Goal: Check status

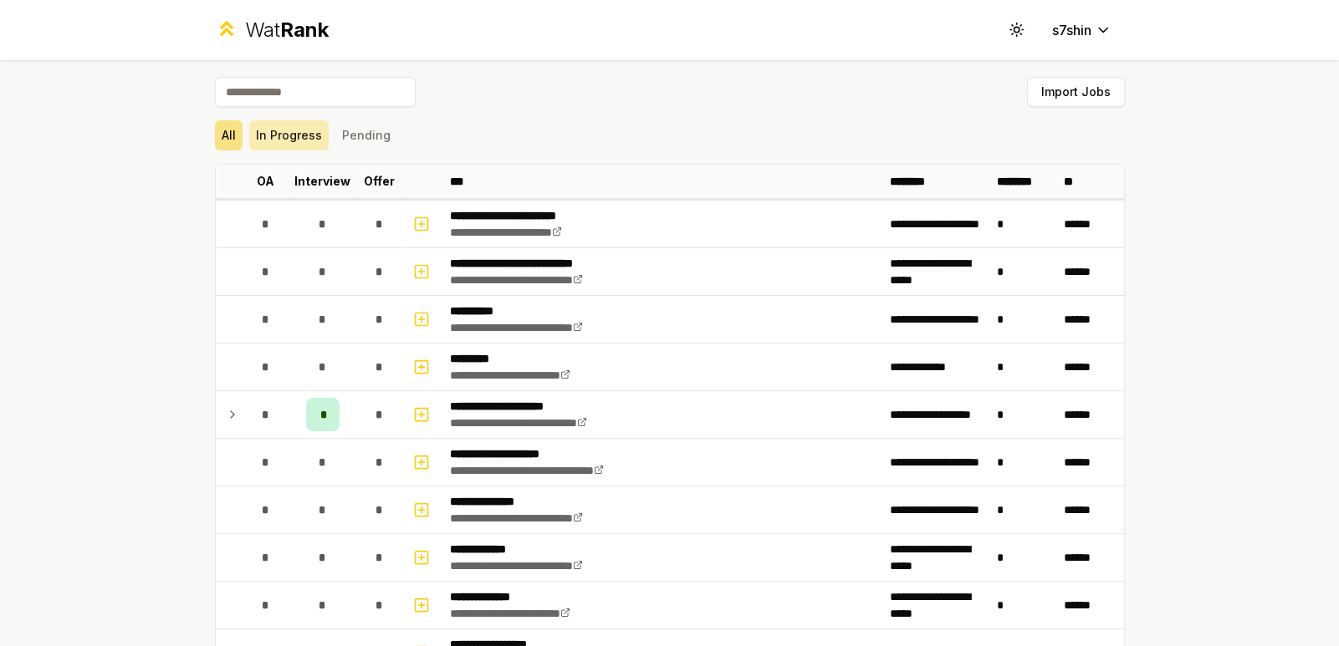
click at [313, 137] on button "In Progress" at bounding box center [288, 135] width 79 height 30
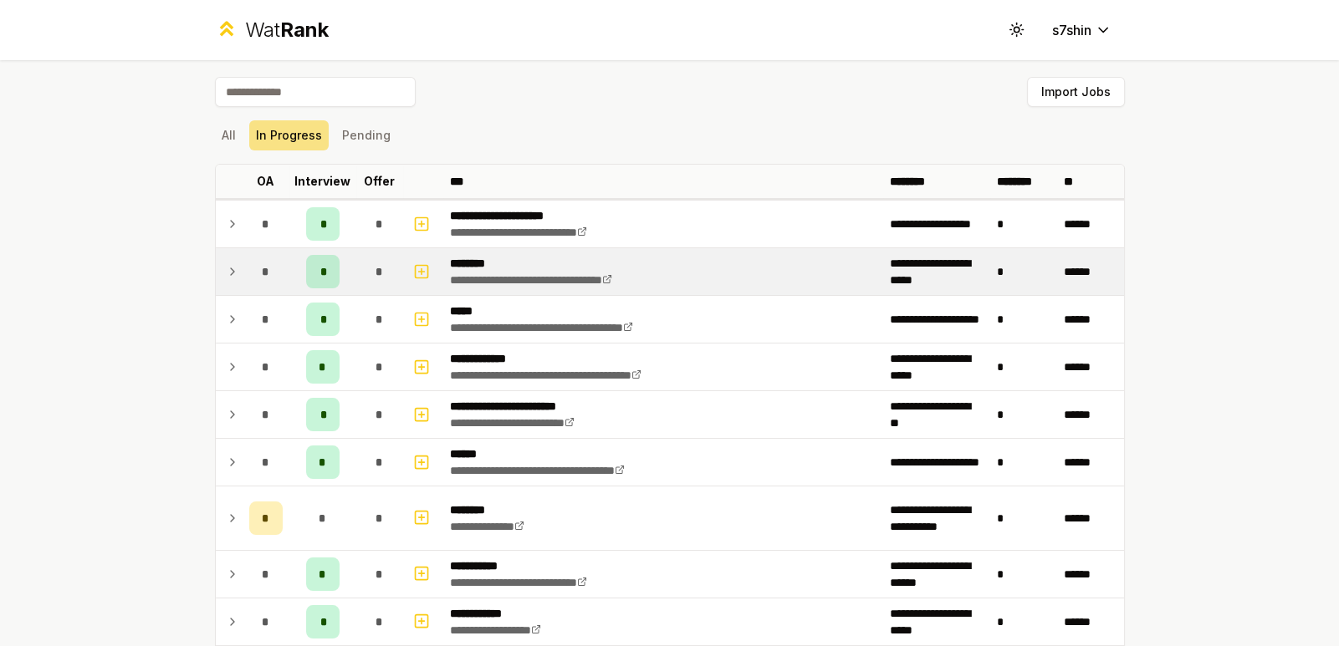
click at [328, 278] on div "*" at bounding box center [322, 271] width 33 height 33
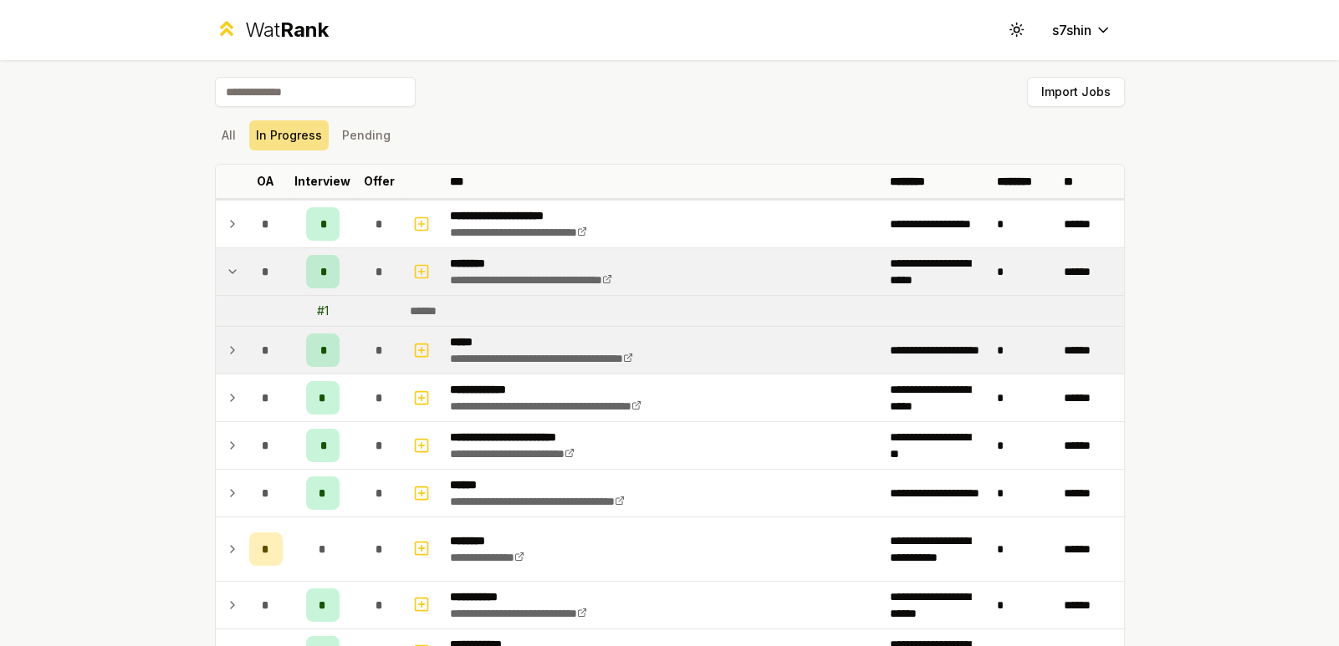
click at [320, 347] on span "*" at bounding box center [322, 350] width 5 height 17
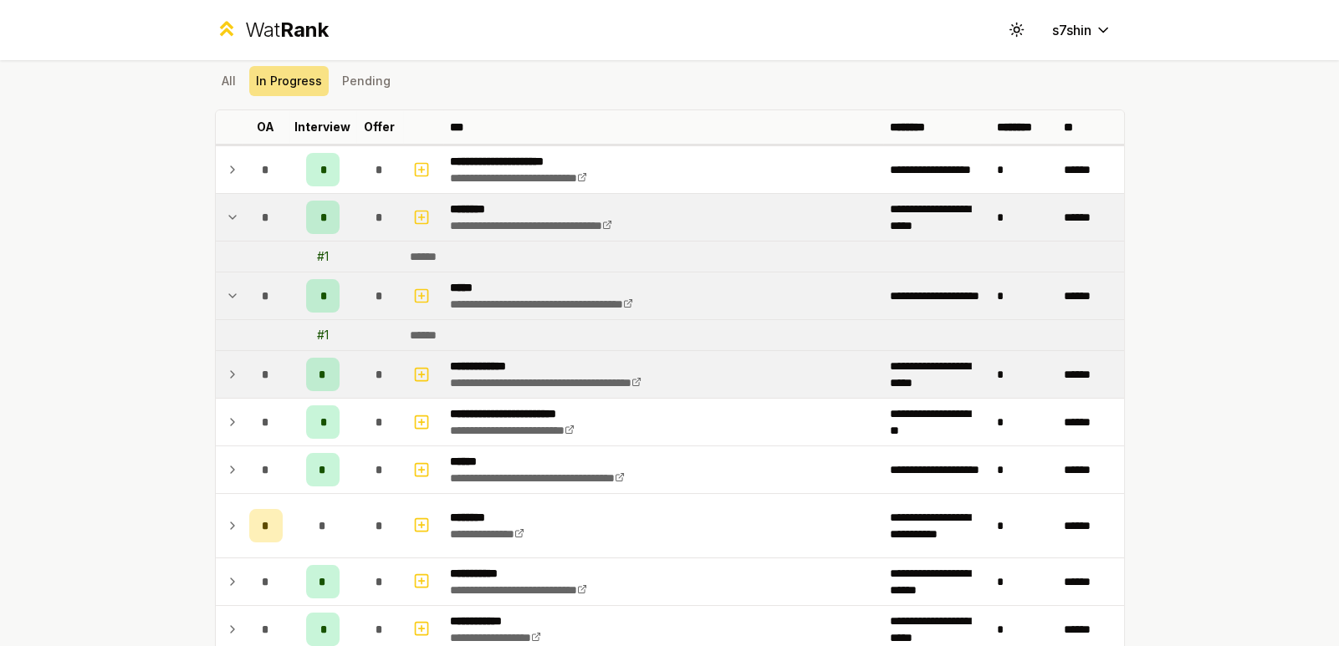
scroll to position [83, 0]
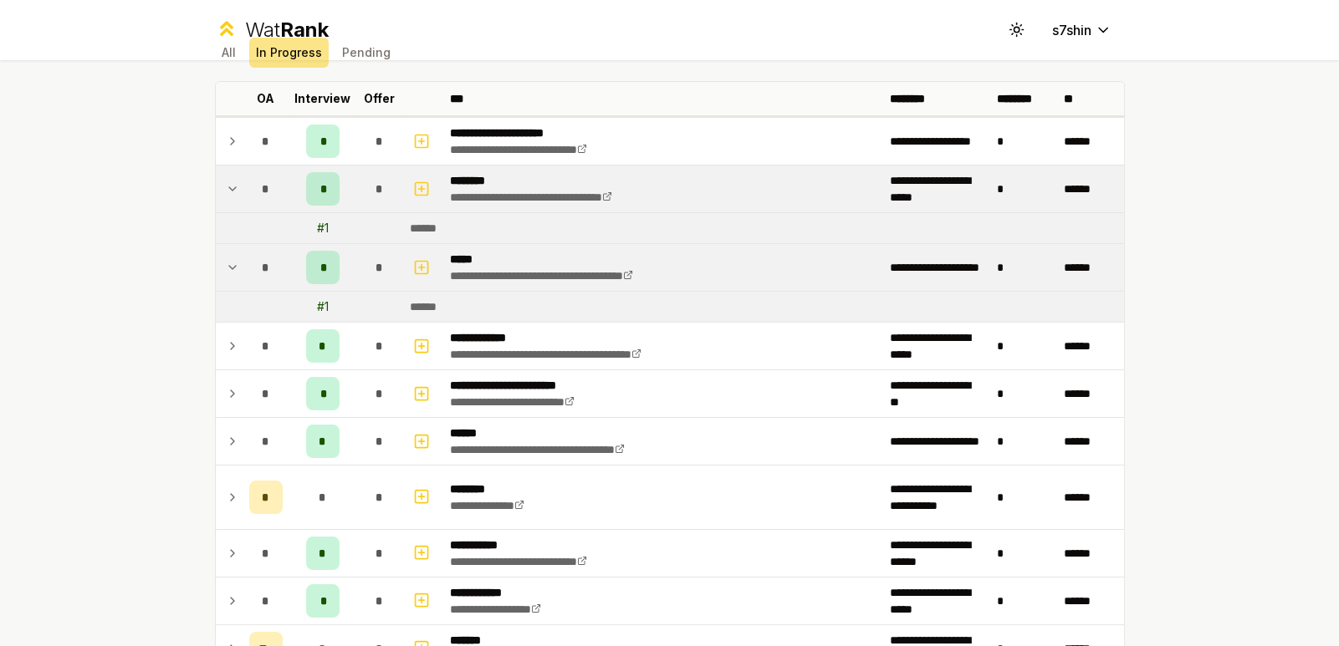
click at [233, 286] on td at bounding box center [229, 267] width 27 height 47
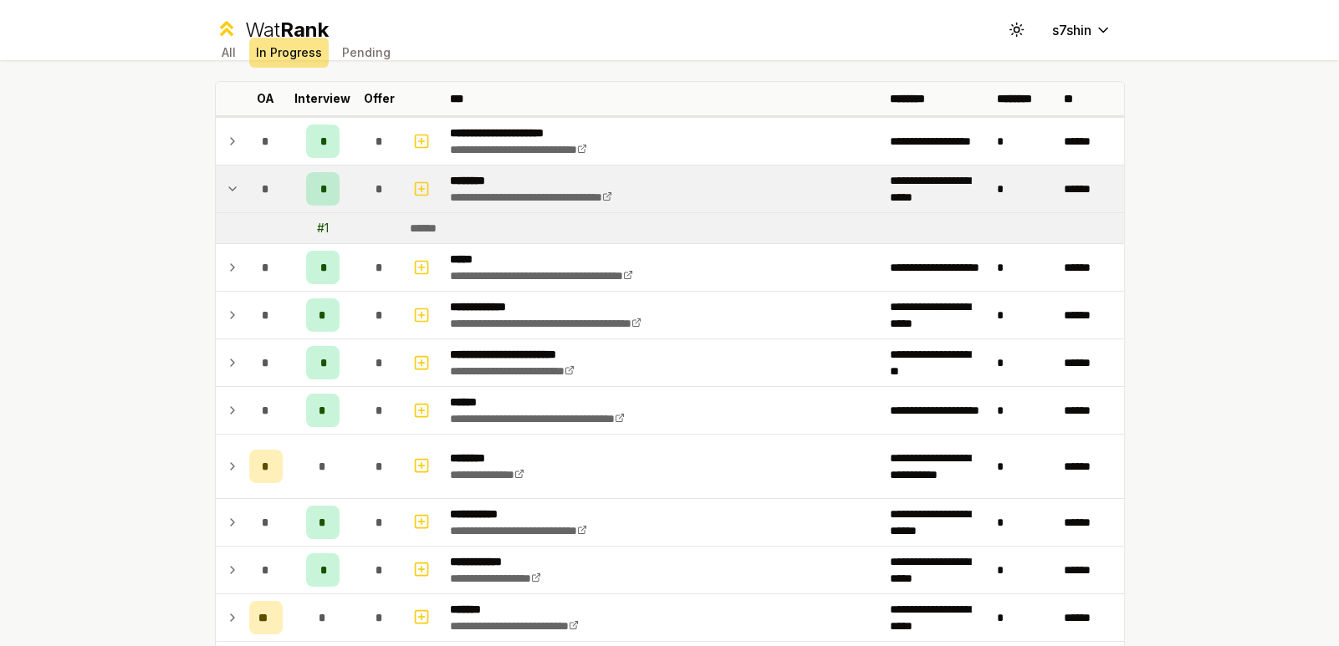
click at [216, 174] on td at bounding box center [229, 189] width 27 height 47
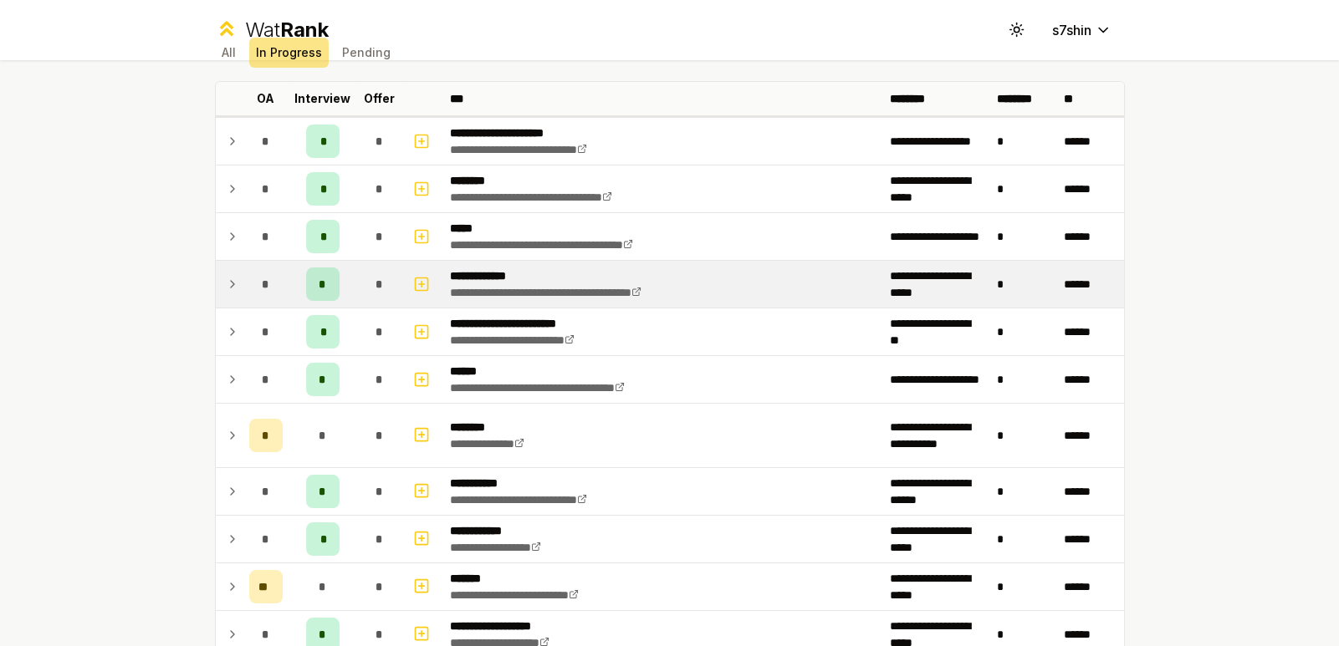
click at [222, 263] on td at bounding box center [229, 284] width 27 height 47
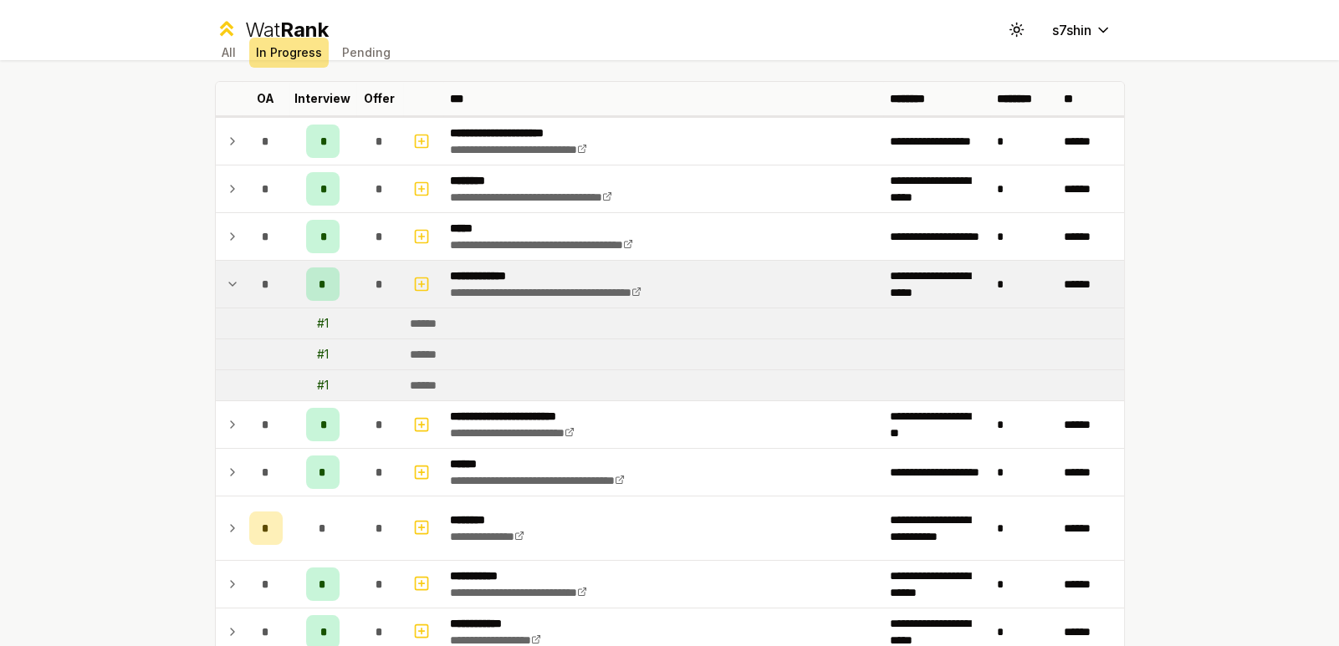
drag, startPoint x: 226, startPoint y: 274, endPoint x: 232, endPoint y: 293, distance: 19.3
click at [226, 275] on icon at bounding box center [232, 284] width 13 height 20
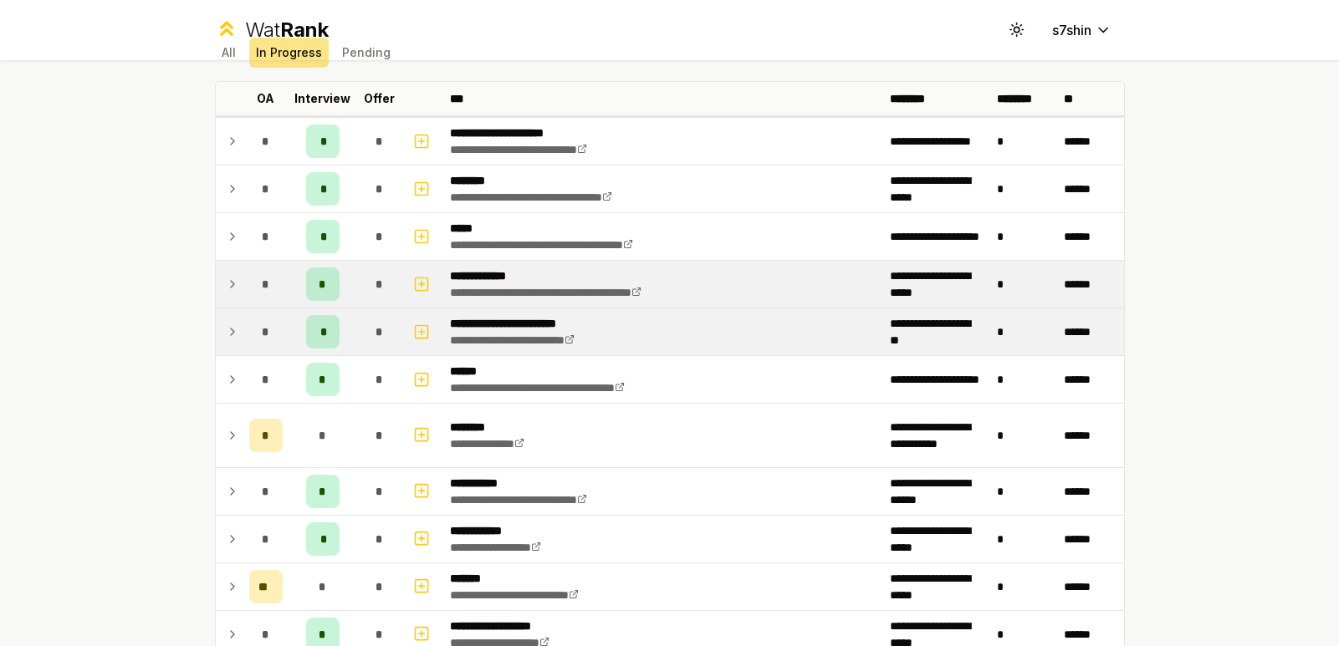
click at [253, 329] on div "*" at bounding box center [265, 331] width 33 height 33
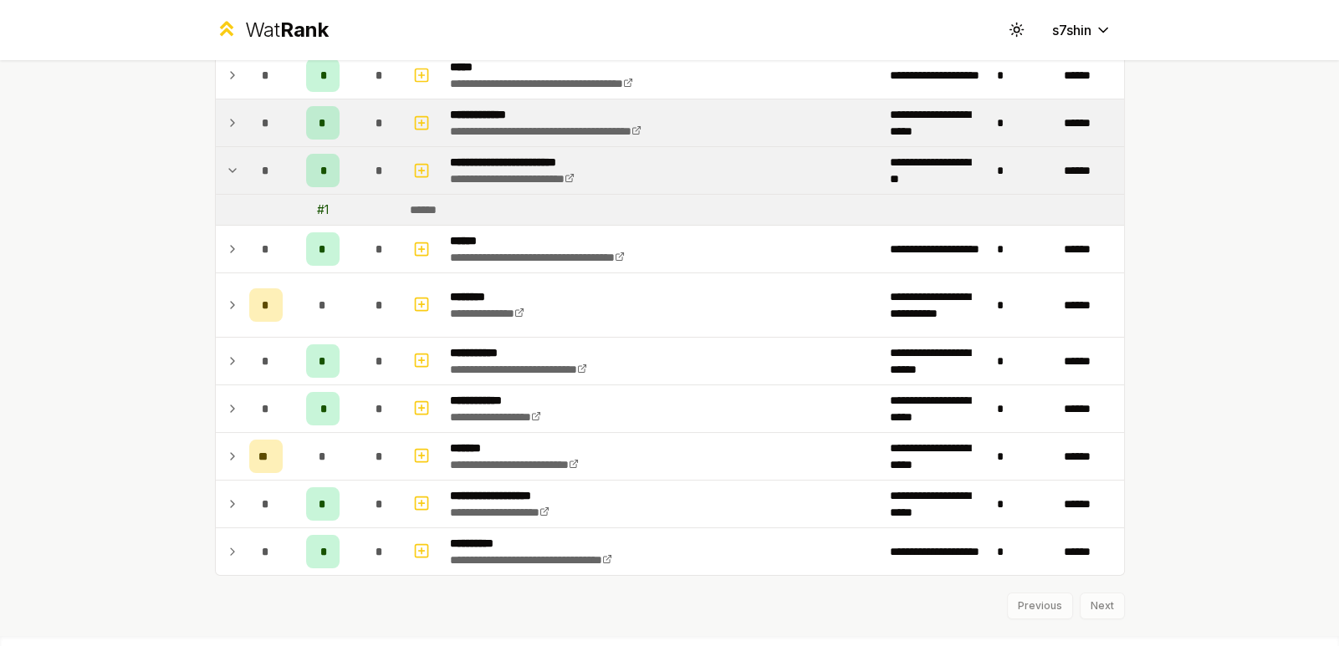
scroll to position [251, 0]
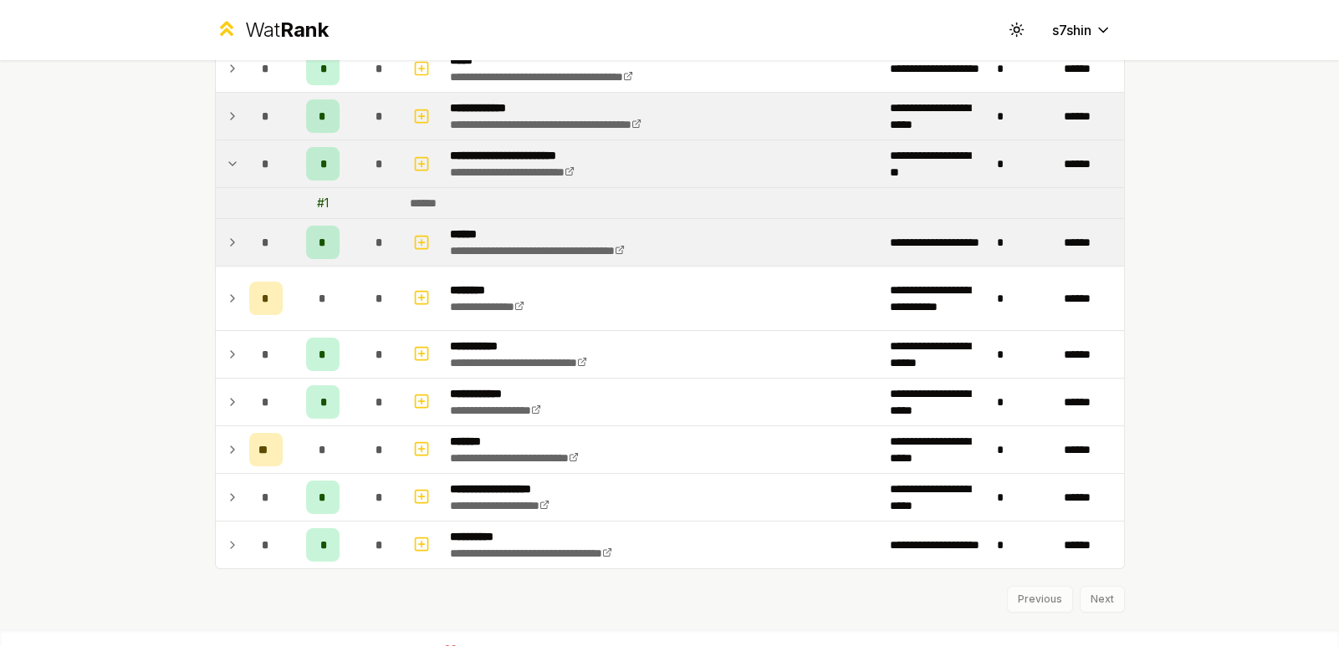
click at [226, 234] on icon at bounding box center [232, 242] width 13 height 20
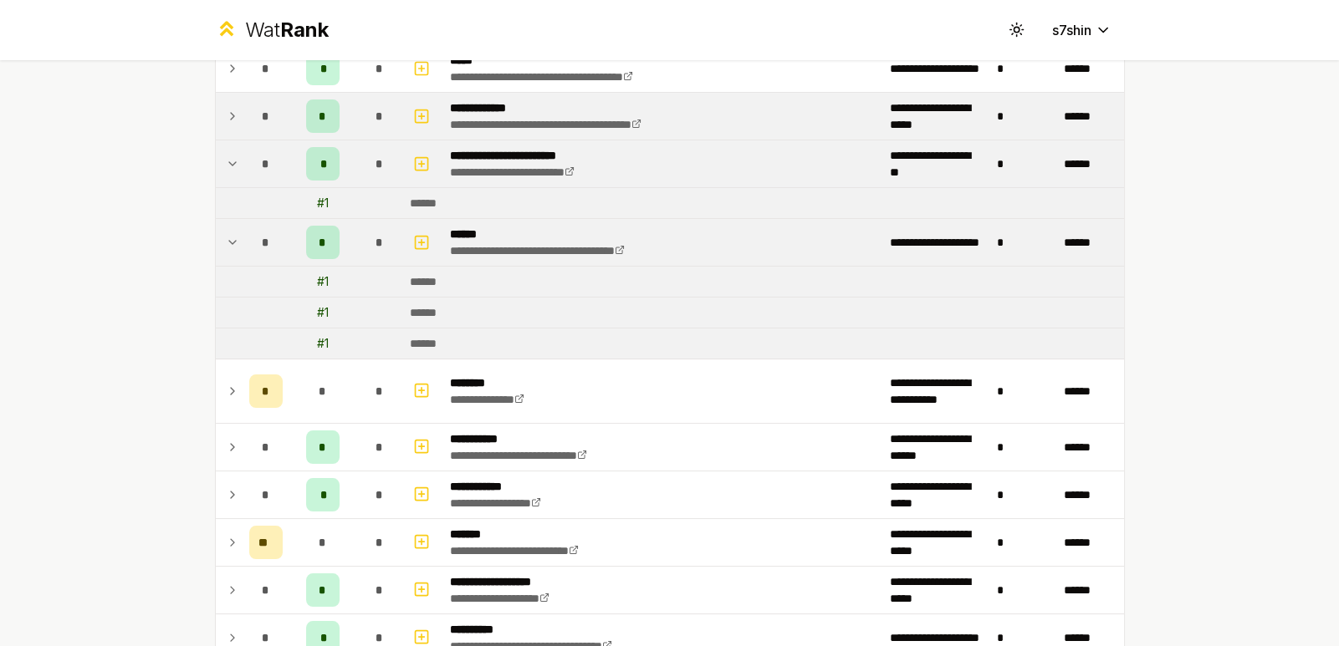
click at [222, 256] on td at bounding box center [229, 242] width 27 height 47
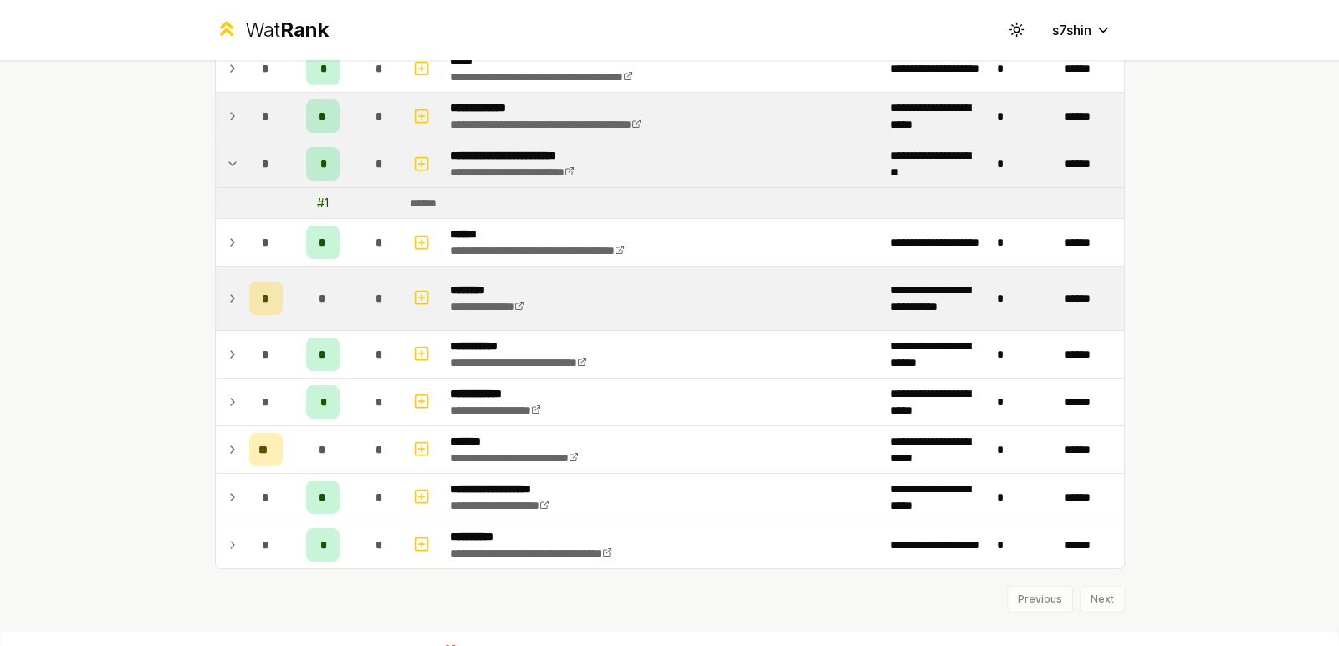
click at [226, 298] on icon at bounding box center [232, 298] width 13 height 20
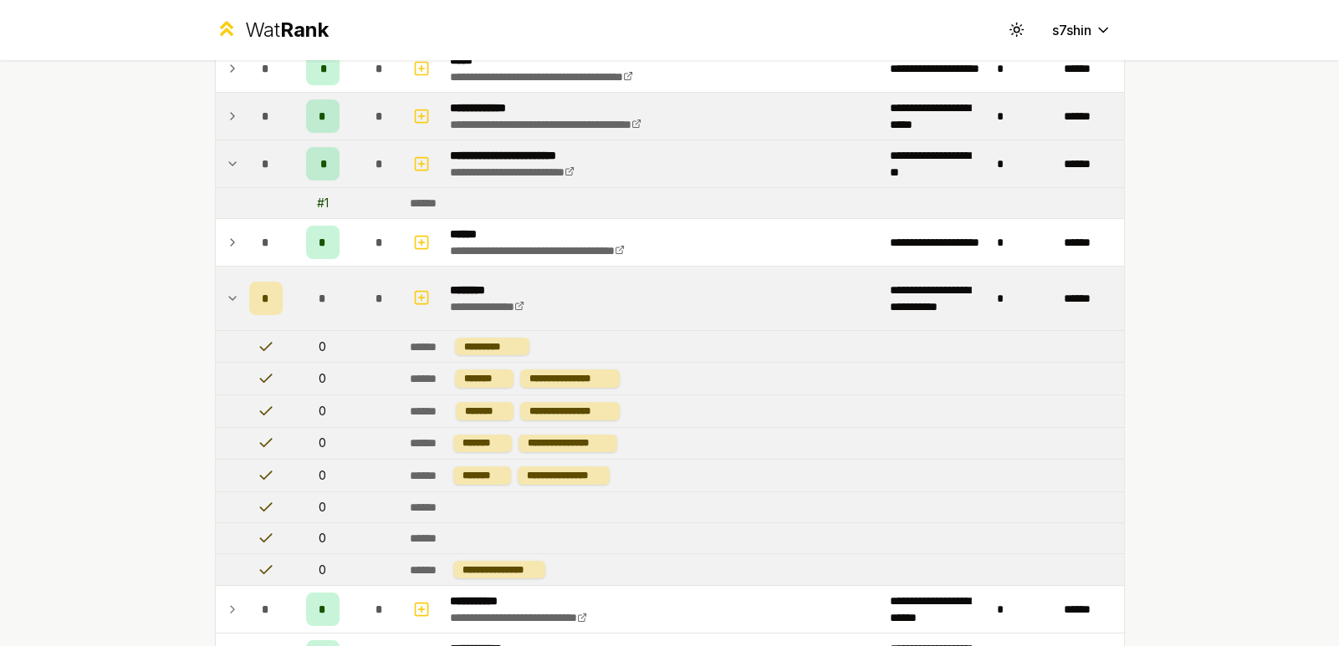
click at [230, 296] on icon at bounding box center [232, 298] width 13 height 20
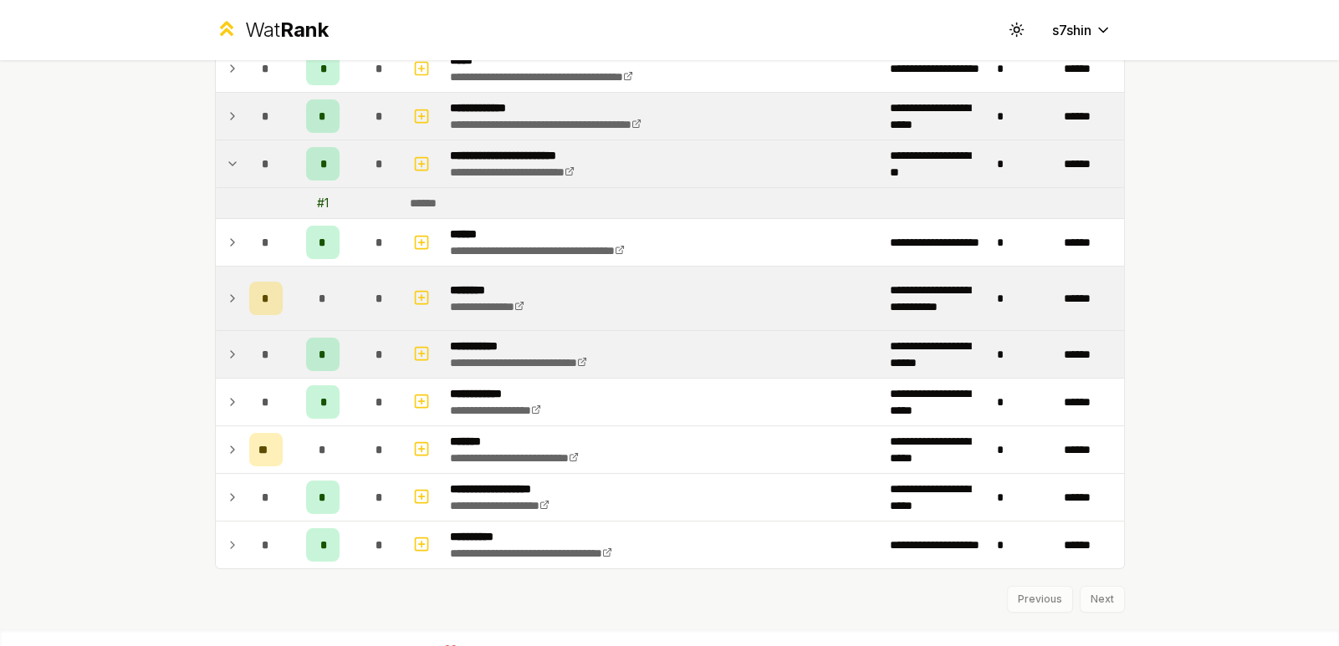
click at [242, 339] on td "*" at bounding box center [265, 354] width 47 height 47
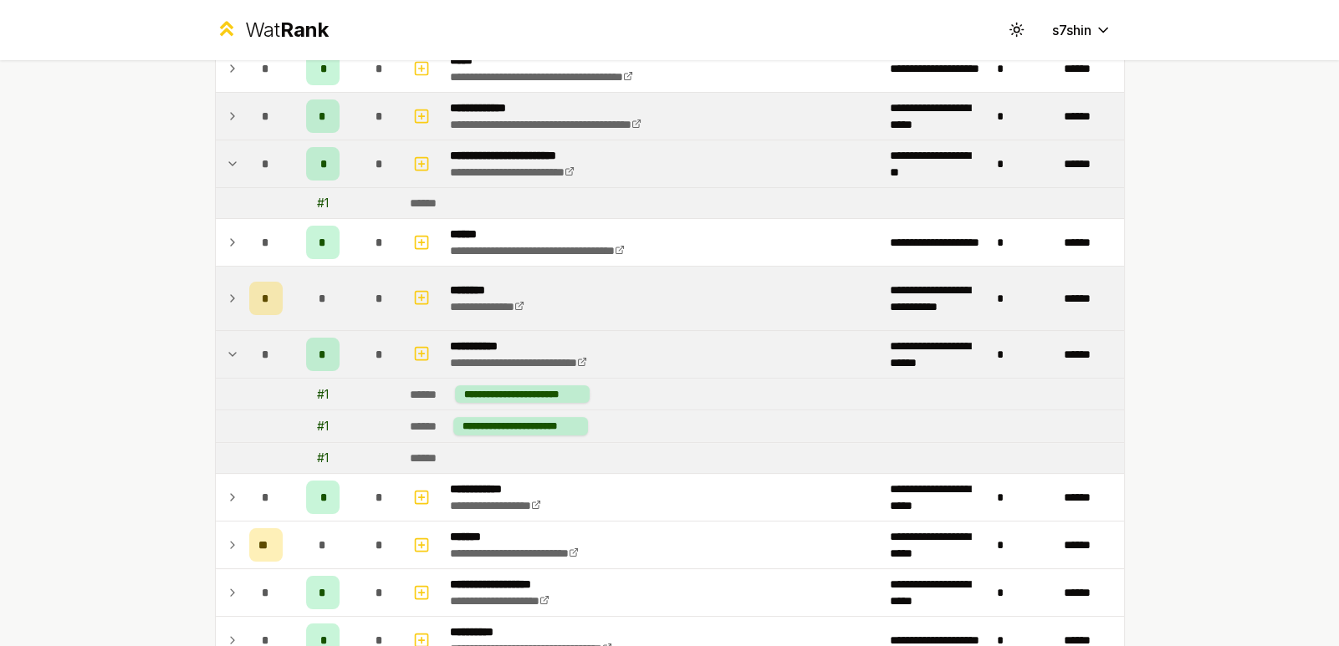
click at [249, 339] on div "*" at bounding box center [265, 354] width 33 height 33
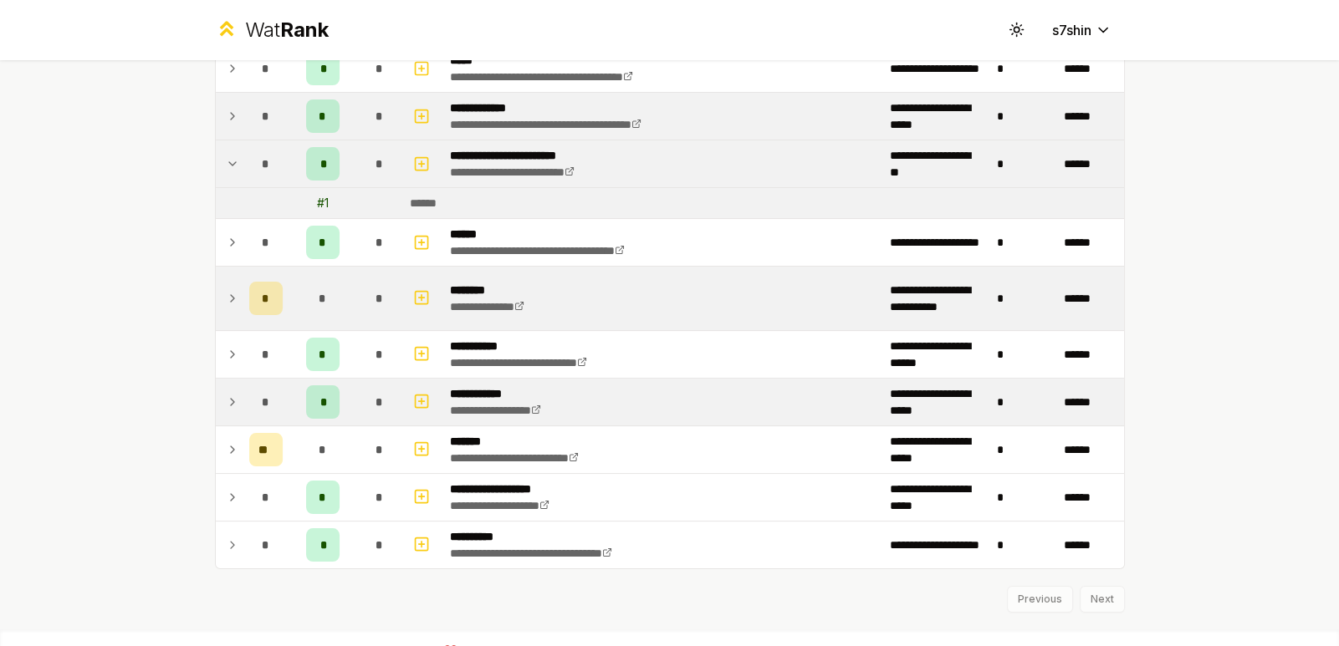
click at [242, 379] on td "*" at bounding box center [265, 402] width 47 height 47
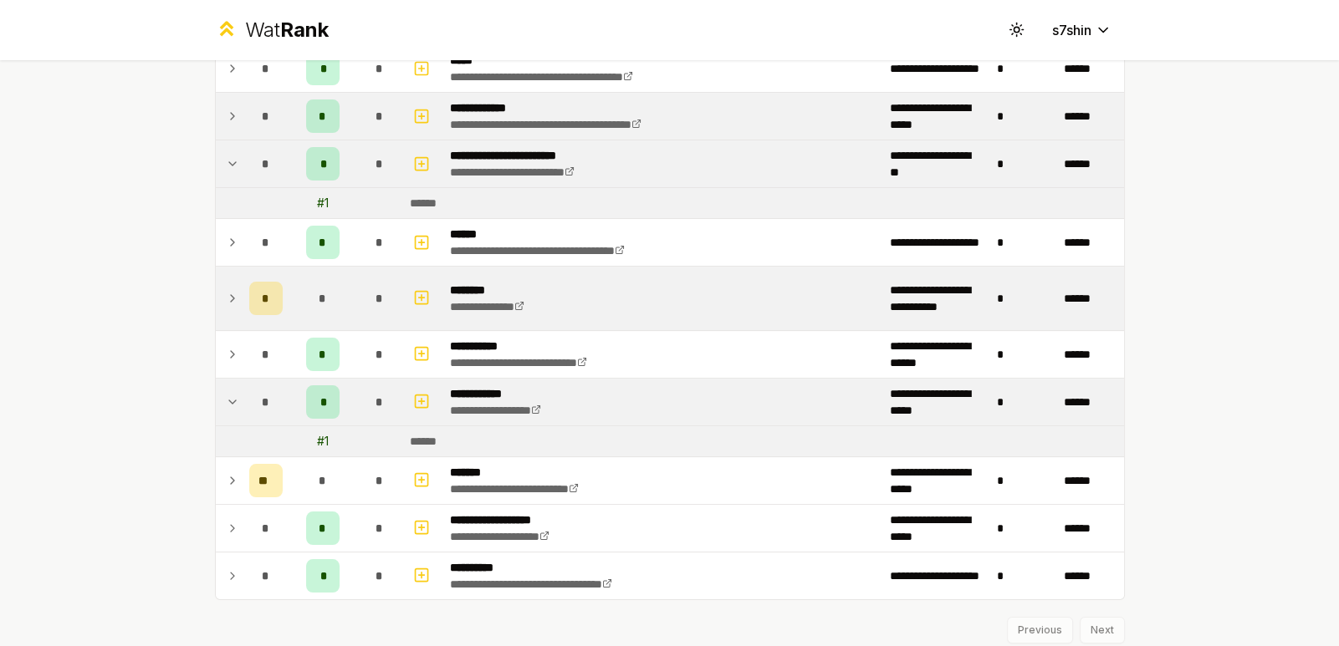
click at [234, 381] on td at bounding box center [229, 402] width 27 height 47
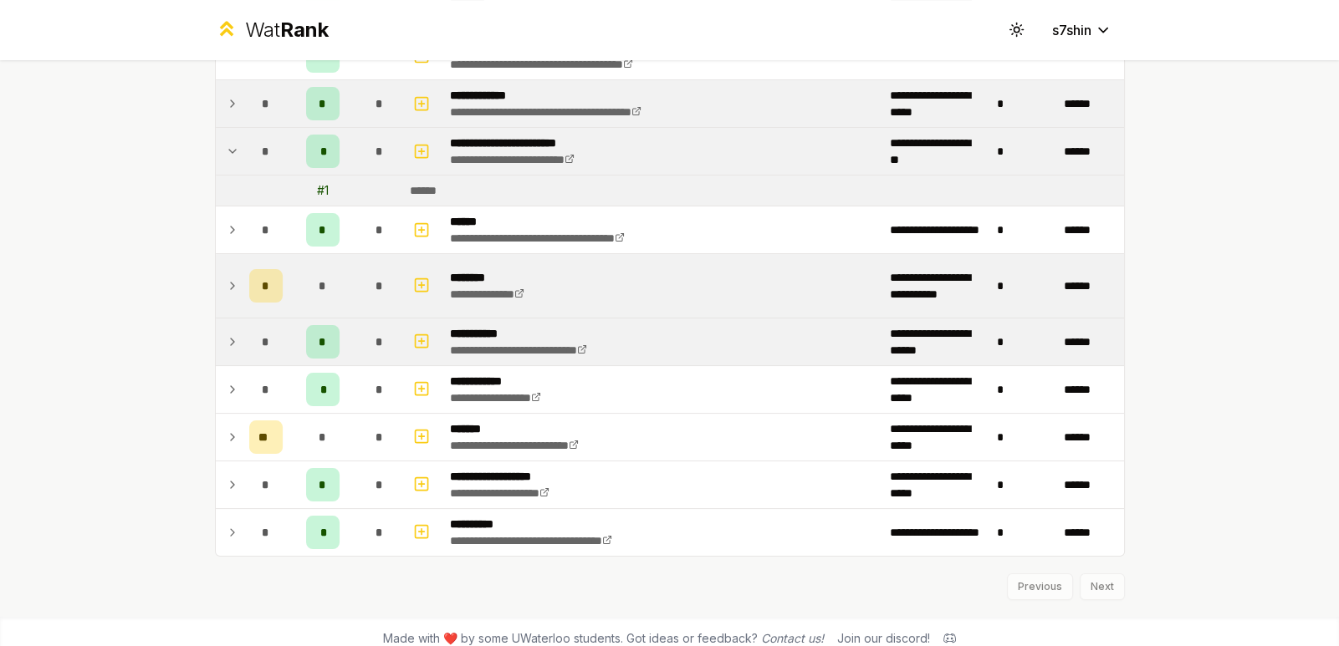
scroll to position [274, 0]
